Goal: Navigation & Orientation: Find specific page/section

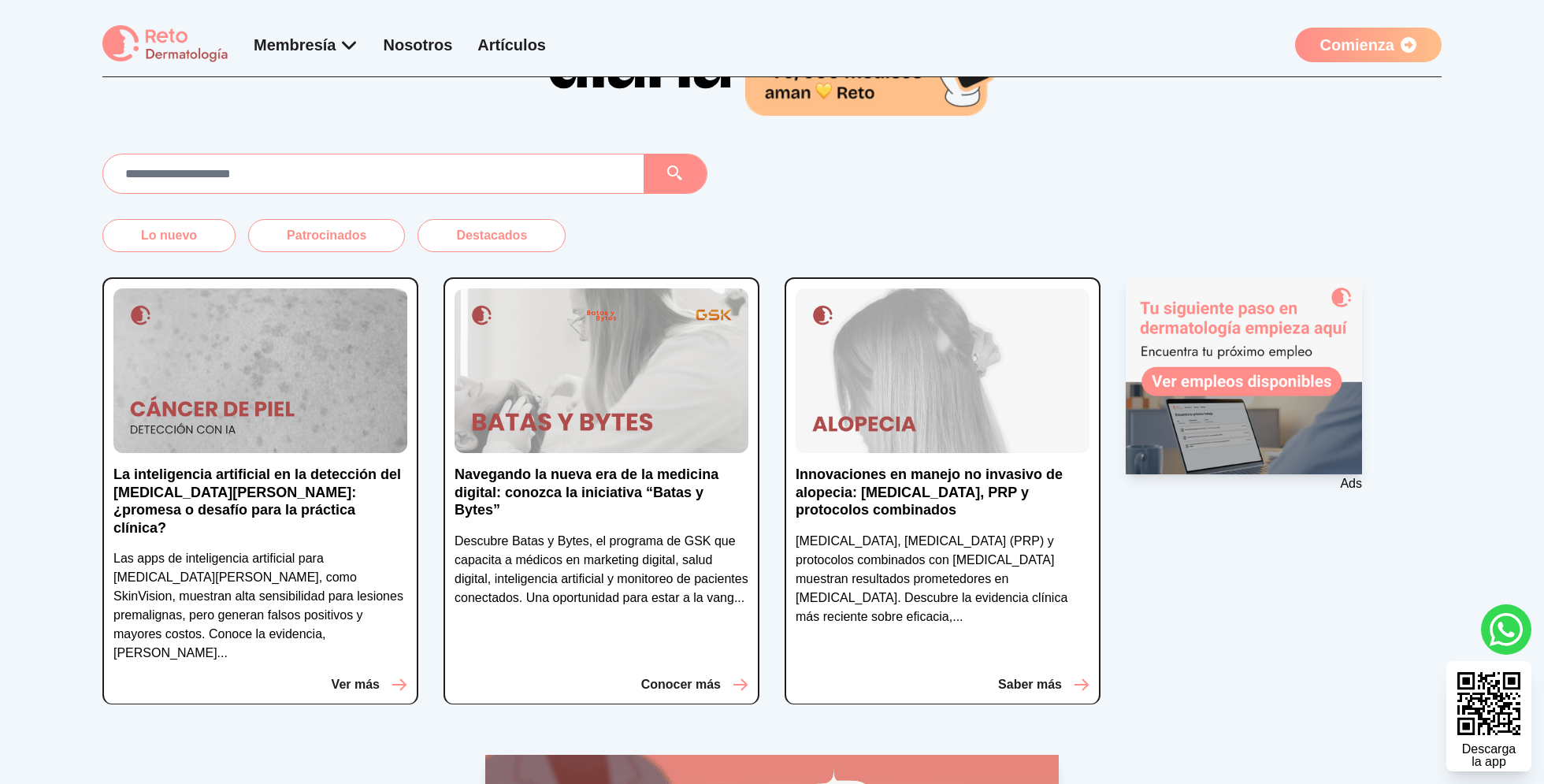
scroll to position [222, 0]
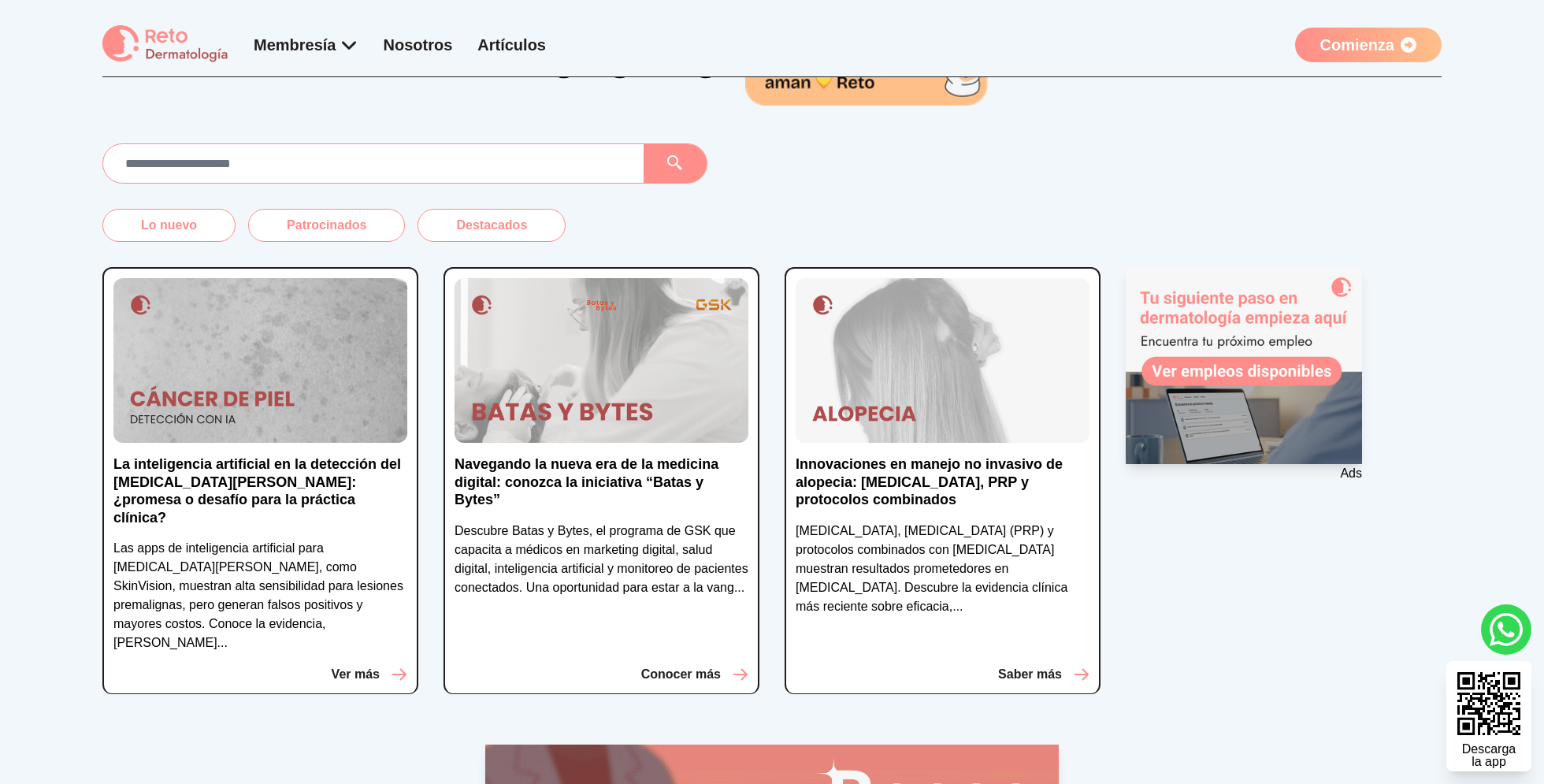
click at [663, 338] on img at bounding box center [602, 361] width 294 height 165
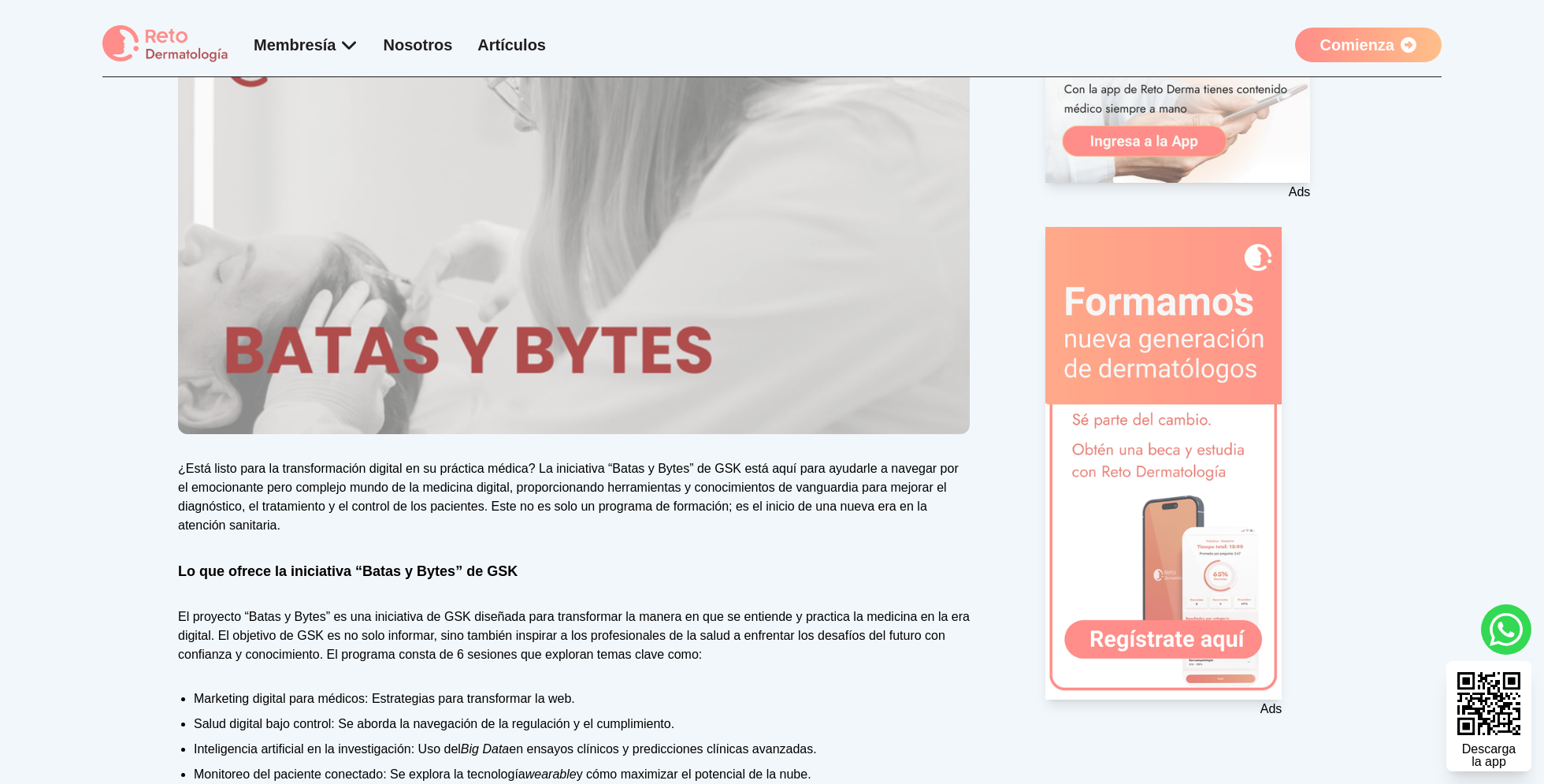
scroll to position [319, 0]
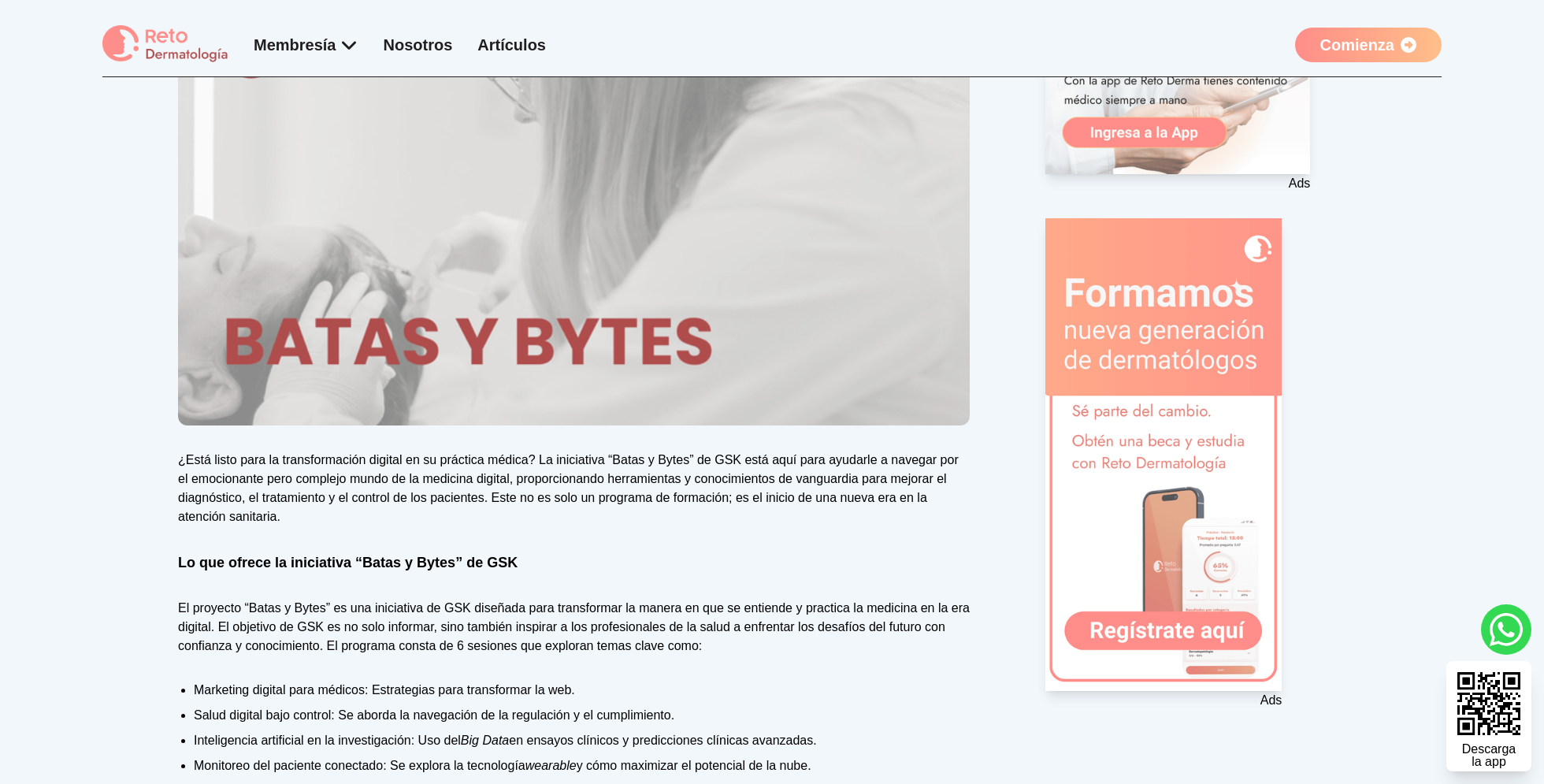
click at [1119, 284] on 1 at bounding box center [1163, 454] width 236 height 472
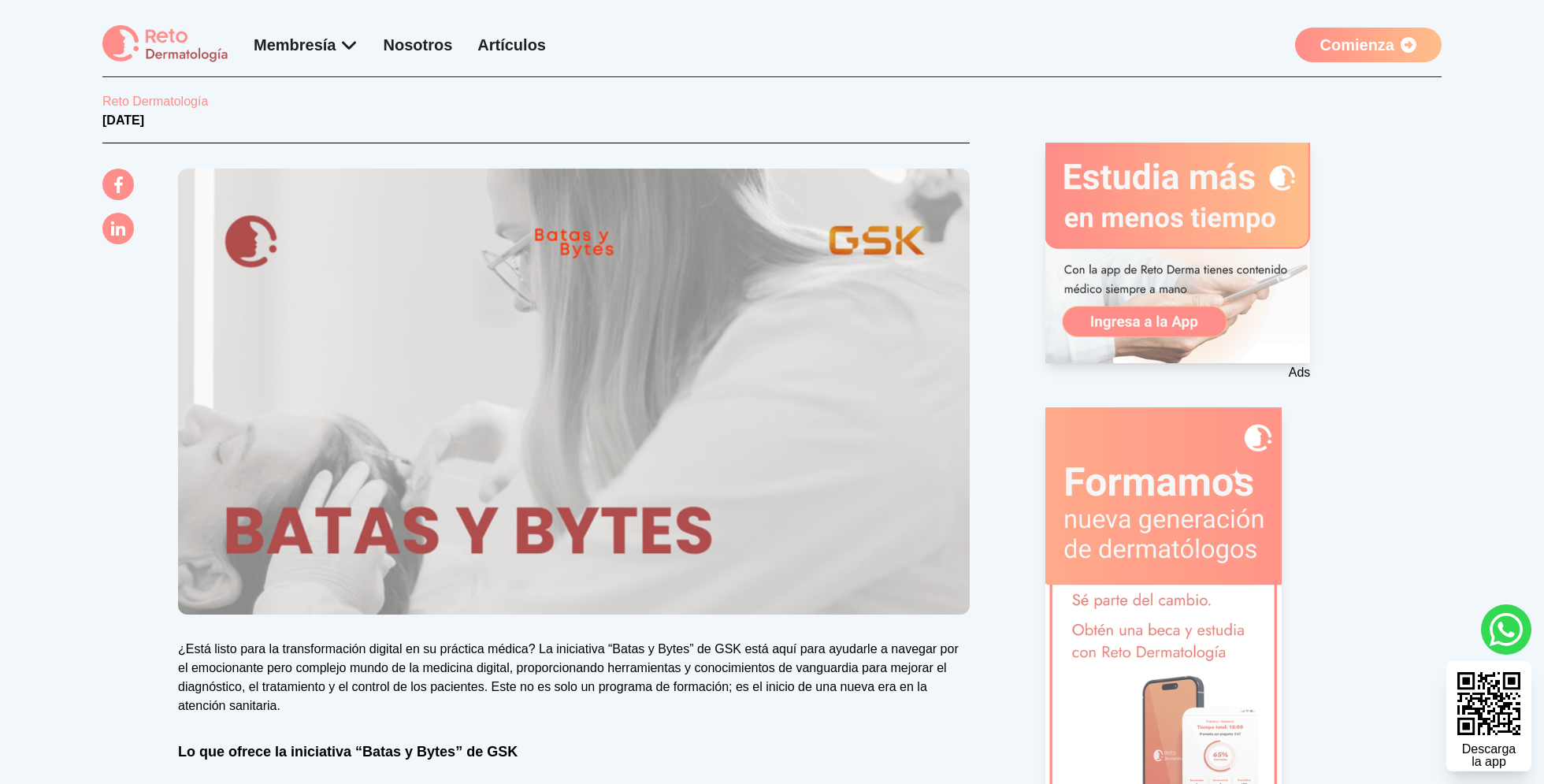
scroll to position [0, 0]
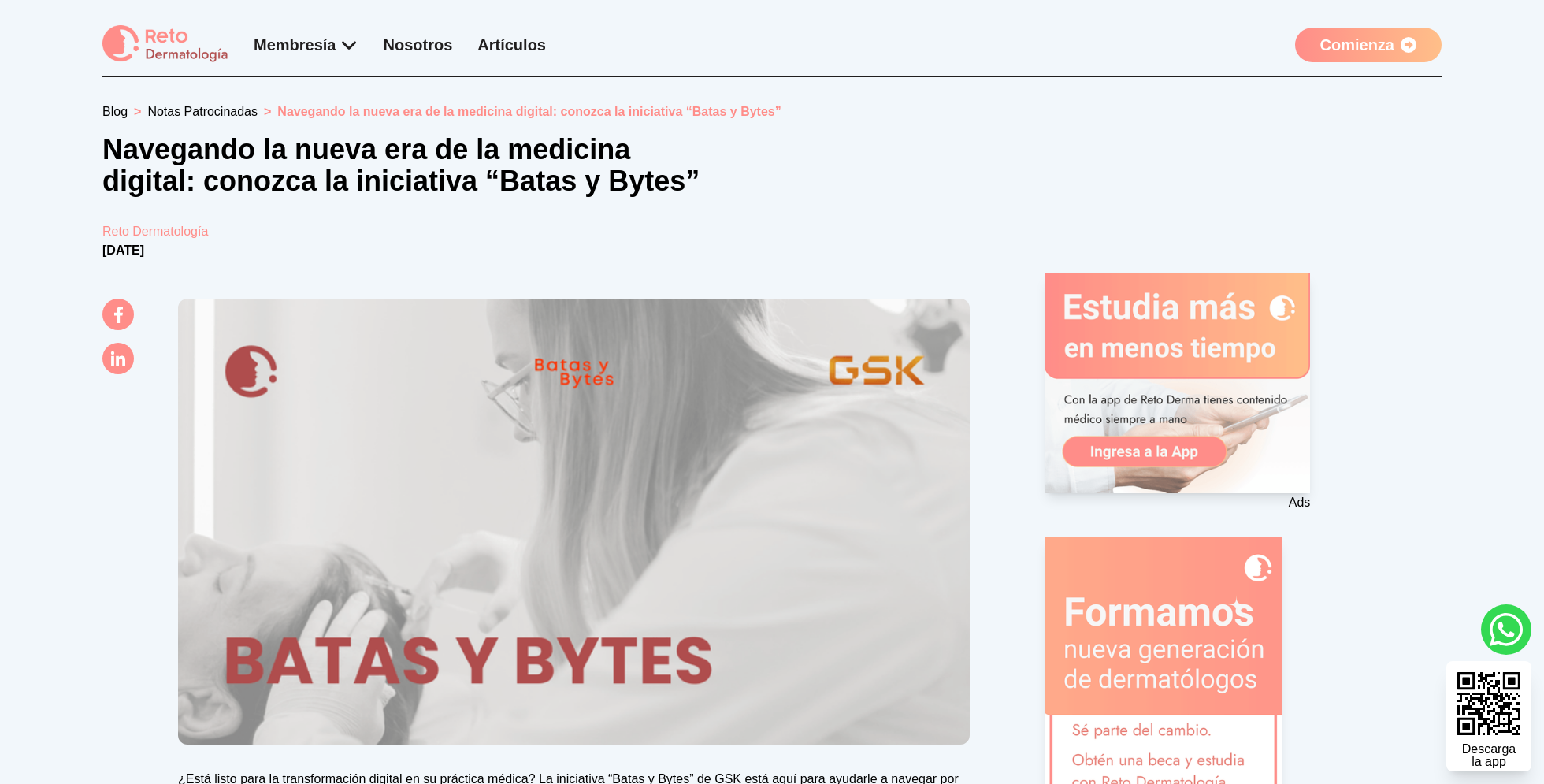
click at [198, 73] on div "Membresía App Reto Dermatología Examen CMD Eventos Bolsa de empleo Club de bene…" at bounding box center [772, 51] width 1339 height 52
click at [184, 44] on img at bounding box center [166, 45] width 126 height 39
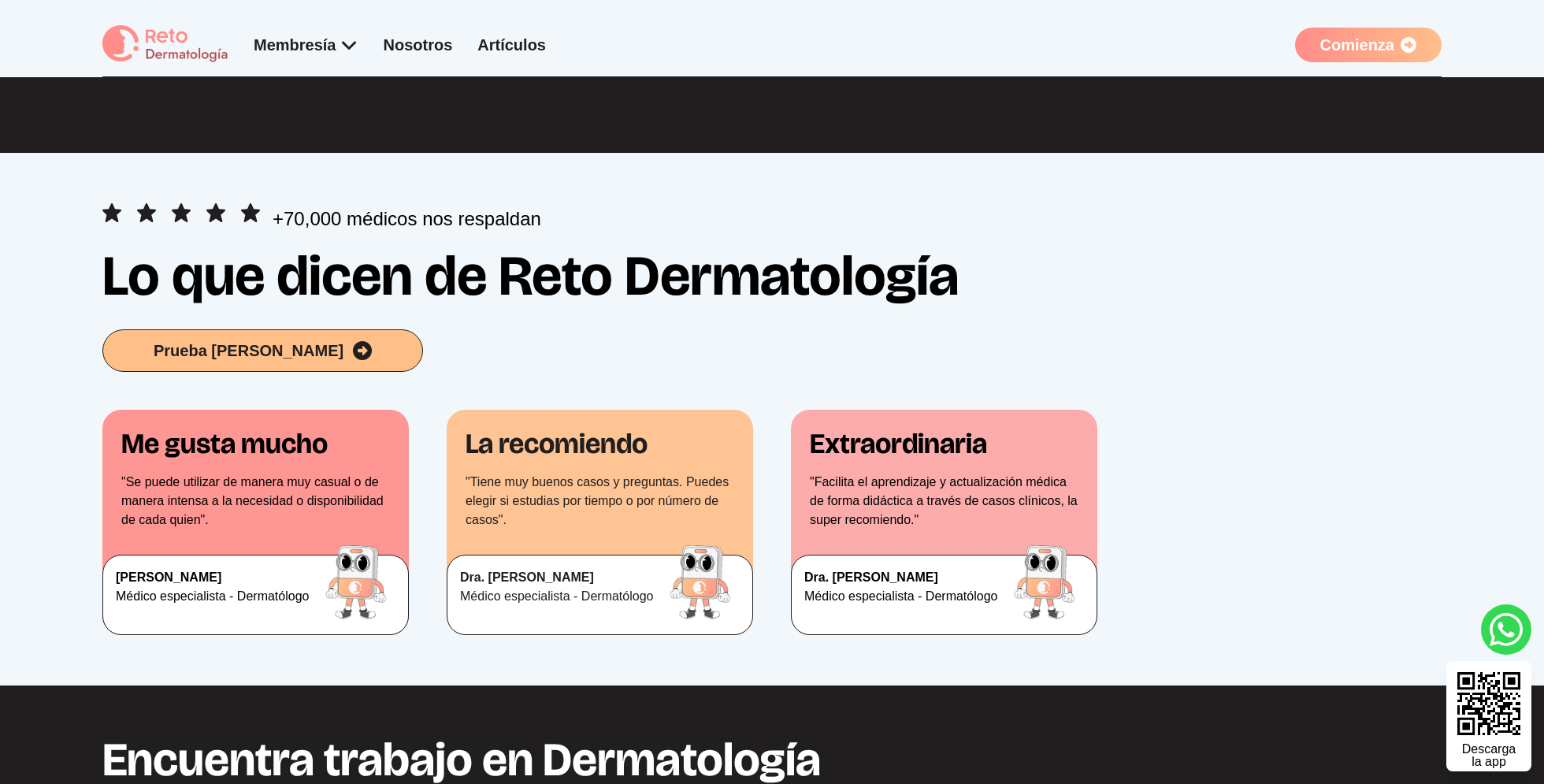
scroll to position [3183, 0]
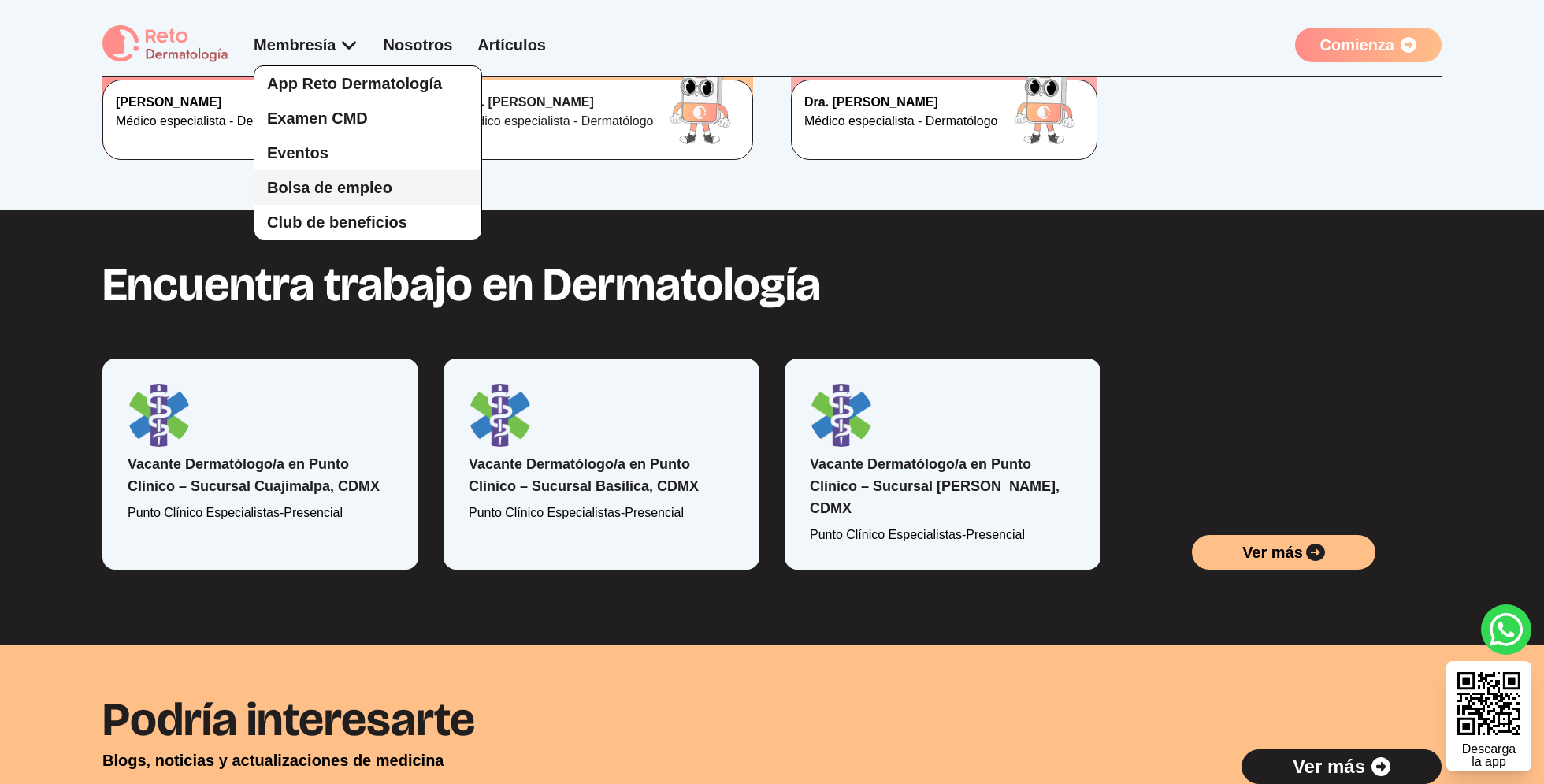
click at [377, 176] on link "Bolsa de empleo" at bounding box center [368, 187] width 227 height 34
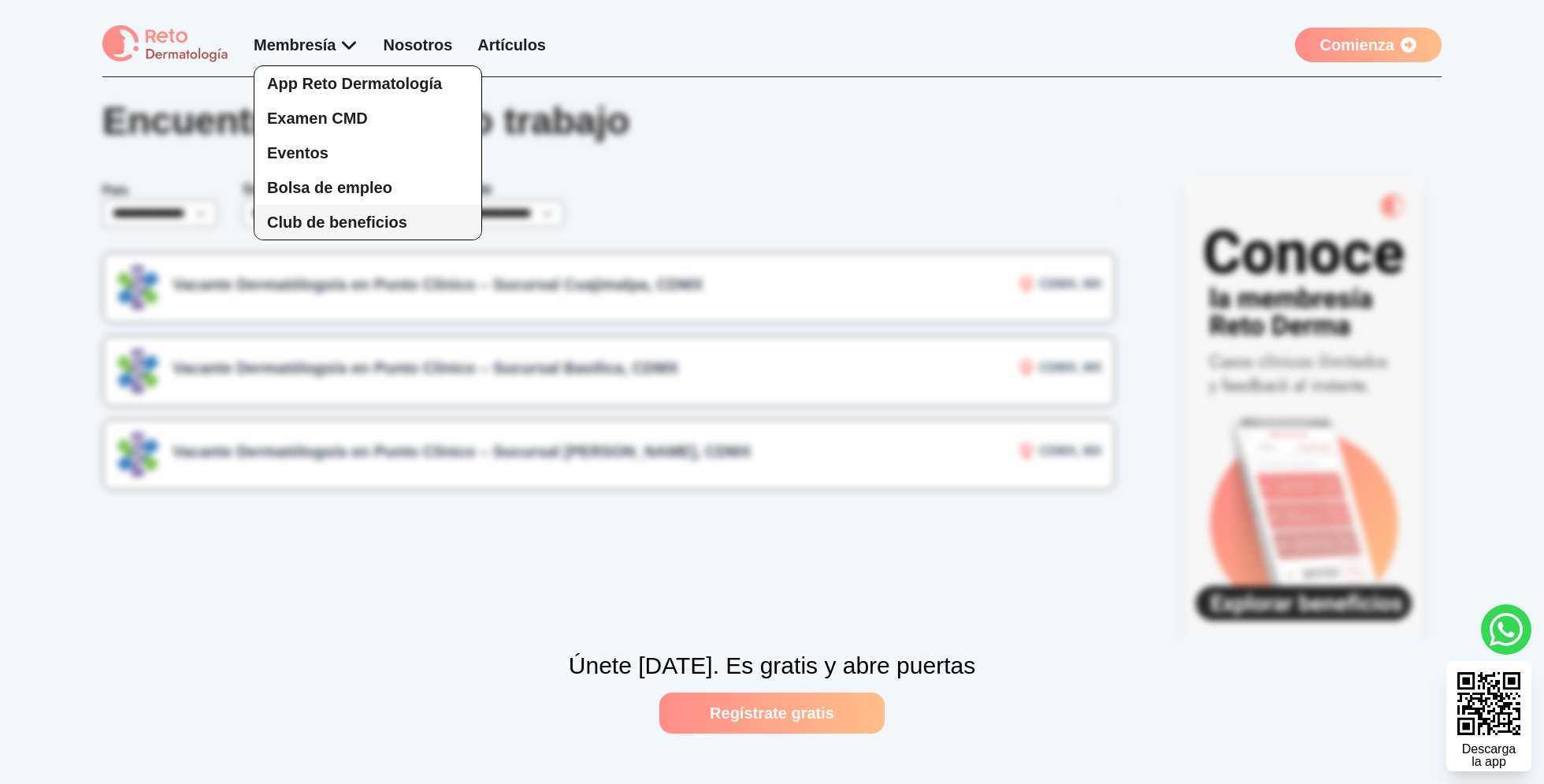
click at [387, 221] on span "Club de beneficios" at bounding box center [337, 222] width 141 height 18
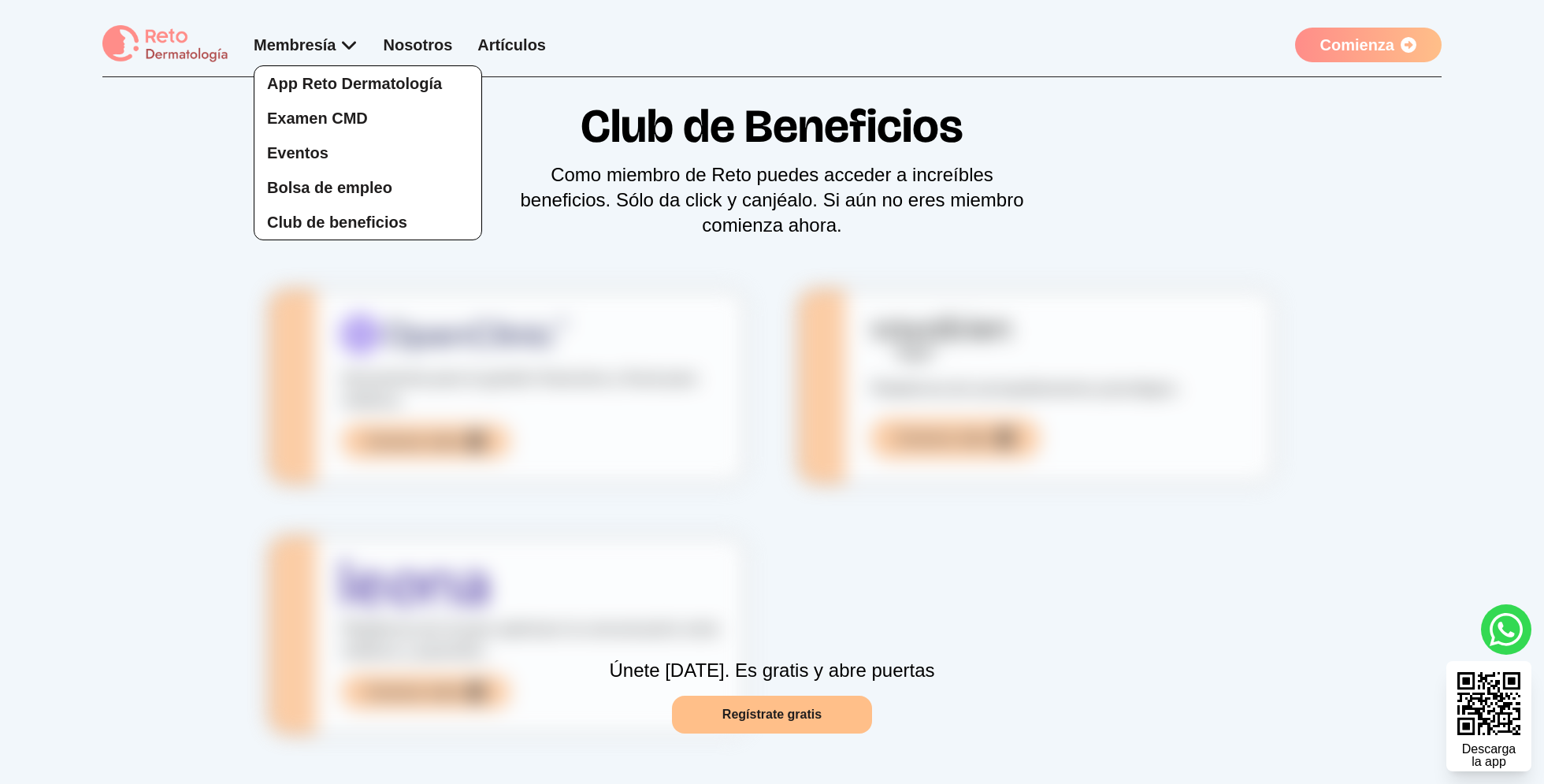
click at [353, 51] on div "App Reto Dermatología Examen CMD Eventos Bolsa de empleo Club de beneficios" at bounding box center [306, 137] width 105 height 206
click at [341, 144] on link "Eventos" at bounding box center [368, 152] width 227 height 34
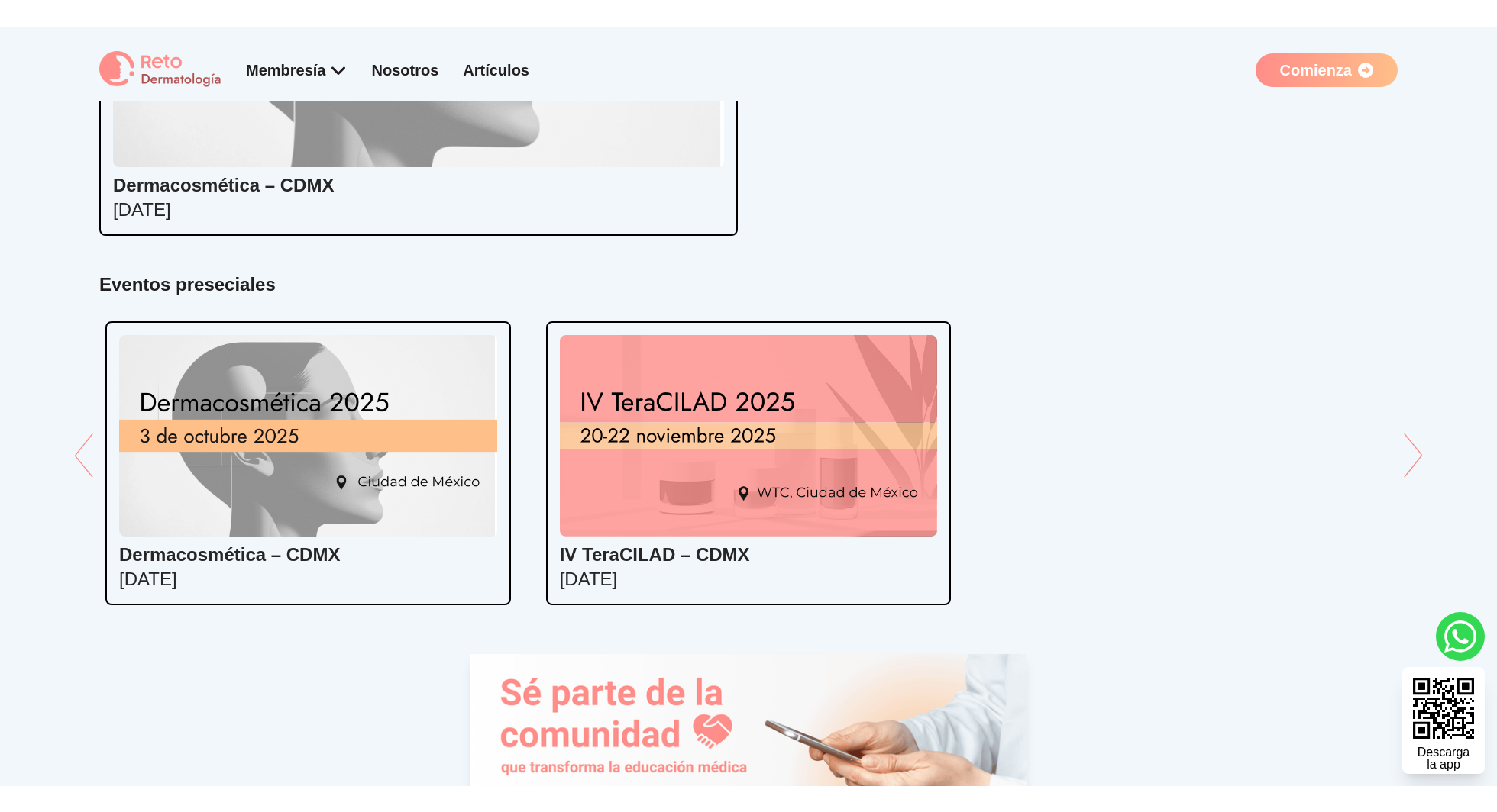
scroll to position [277, 0]
